Goal: Obtain resource: Obtain resource

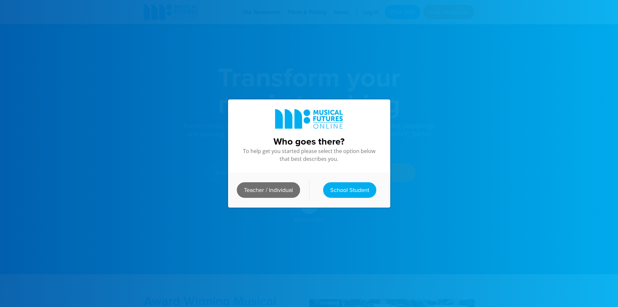
click at [285, 185] on link "Teacher / Individual" at bounding box center [268, 190] width 63 height 16
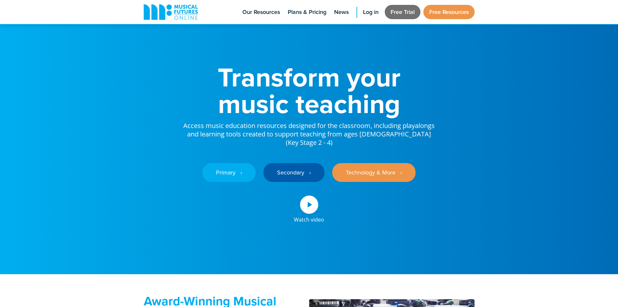
click at [399, 14] on link "Free Trial" at bounding box center [403, 12] width 36 height 14
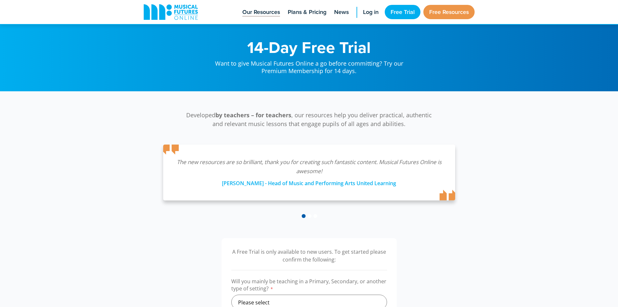
click at [269, 14] on span "Our Resources" at bounding box center [261, 12] width 38 height 9
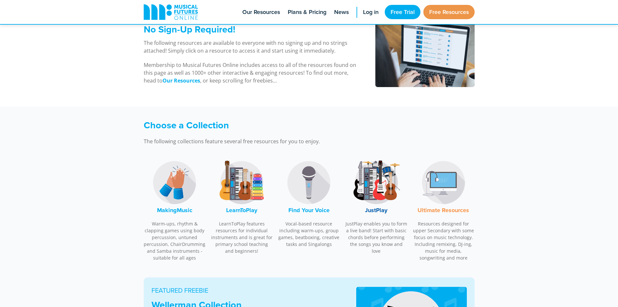
scroll to position [130, 0]
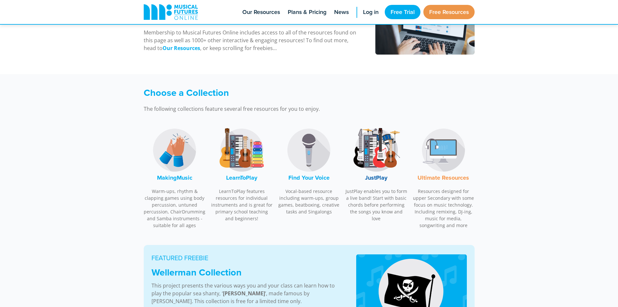
click at [240, 146] on img at bounding box center [241, 150] width 49 height 49
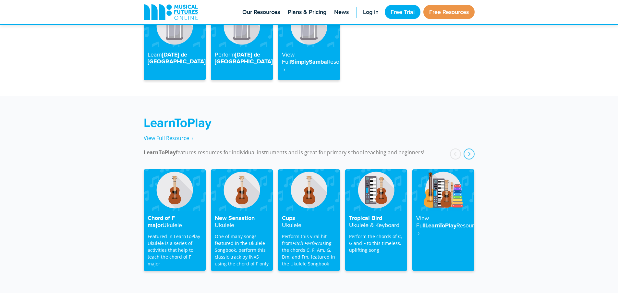
scroll to position [1042, 0]
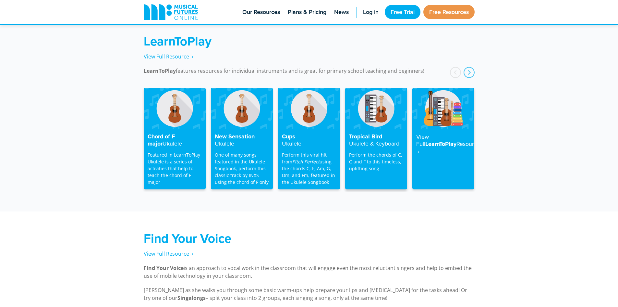
click at [373, 107] on img at bounding box center [376, 108] width 62 height 41
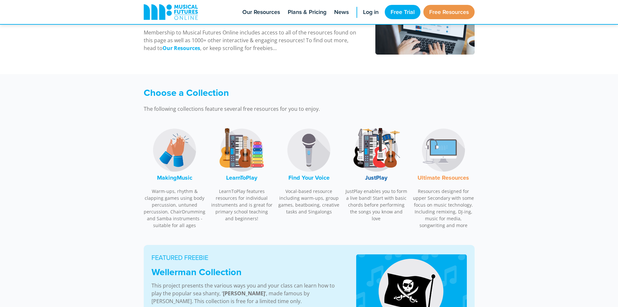
scroll to position [195, 0]
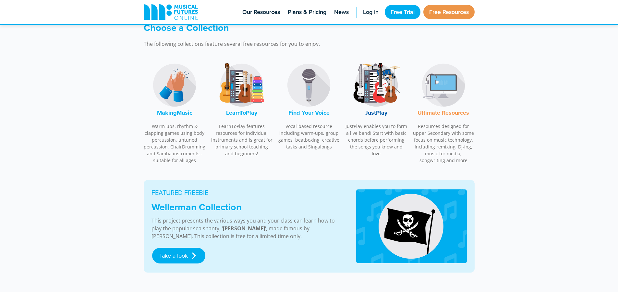
click at [254, 101] on img at bounding box center [241, 85] width 49 height 49
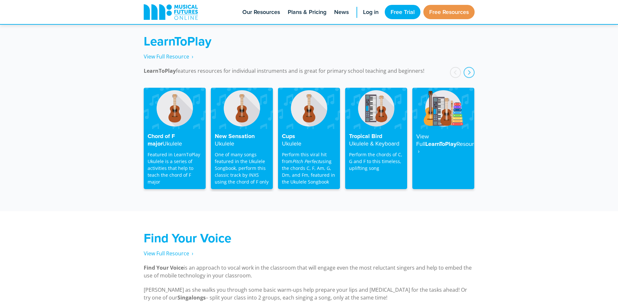
scroll to position [977, 0]
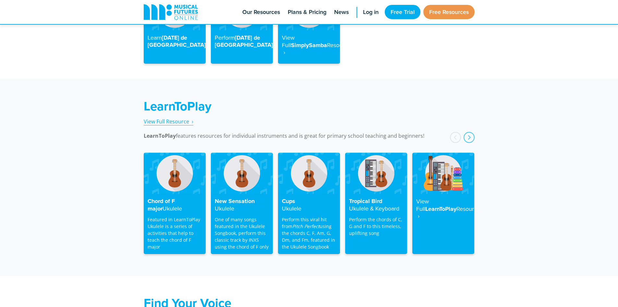
click at [178, 118] on span "View Full Resource‎‏‏‎ ‎ ›" at bounding box center [169, 121] width 50 height 7
